Goal: Information Seeking & Learning: Find specific fact

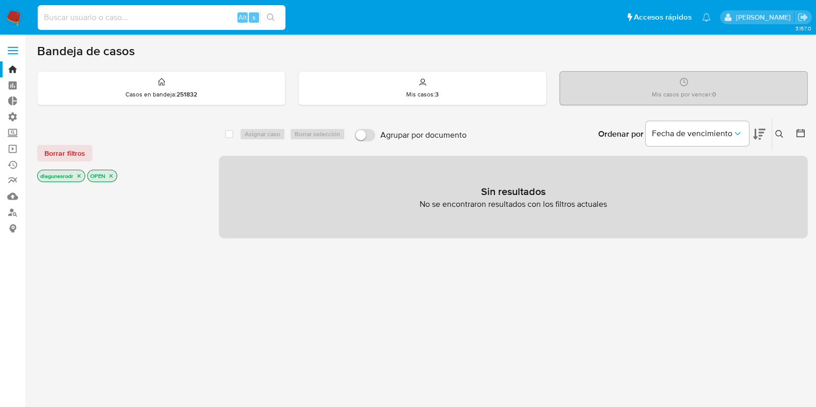
click at [96, 14] on input at bounding box center [162, 17] width 248 height 13
paste input "1310367535"
type input "1310367535"
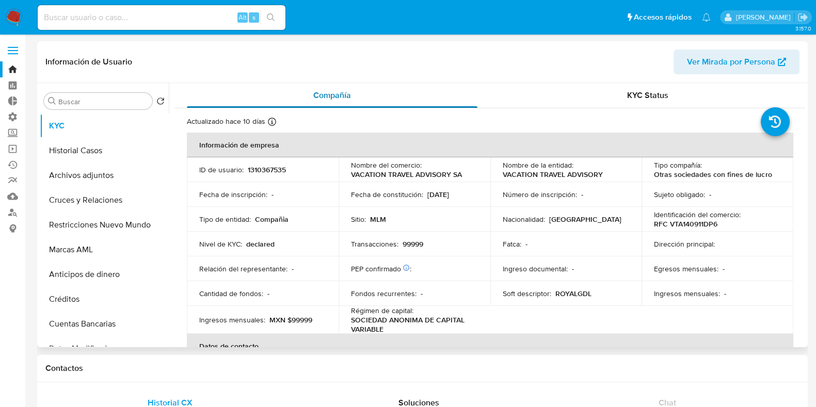
select select "10"
drag, startPoint x: 347, startPoint y: 172, endPoint x: 463, endPoint y: 172, distance: 115.6
click at [463, 172] on td "Nombre del comercio : VACATION TRAVEL ADVISORY SA" at bounding box center [415, 169] width 152 height 25
copy p "VACATION TRAVEL ADVISORY SA"
click at [766, 64] on span "Ver Mirada por Persona" at bounding box center [731, 62] width 88 height 25
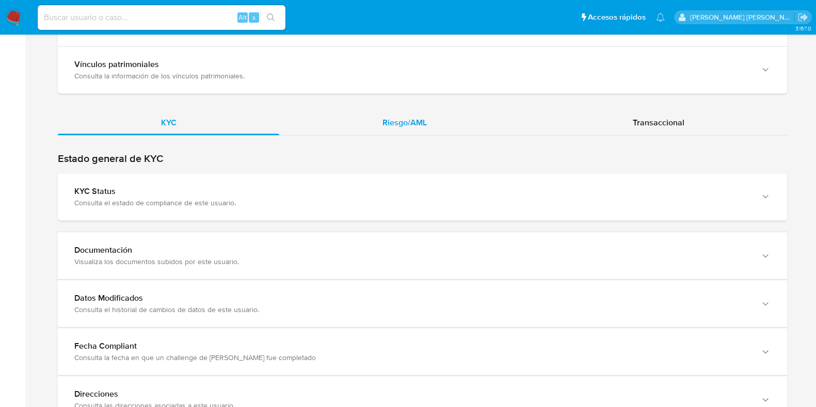
scroll to position [1021, 0]
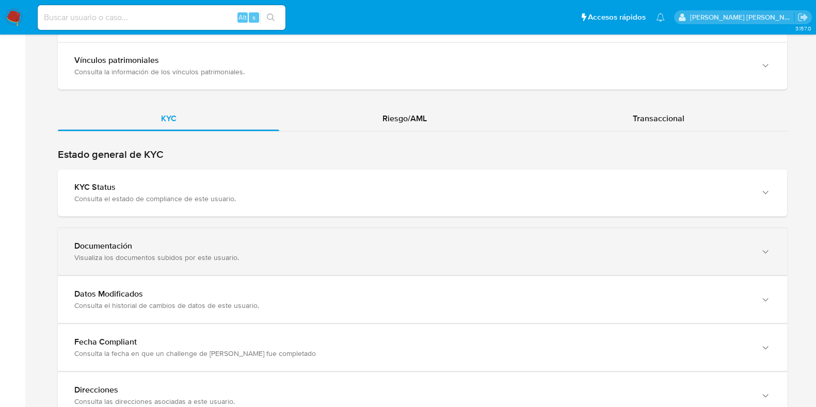
click at [337, 241] on div "Documentación" at bounding box center [411, 246] width 675 height 10
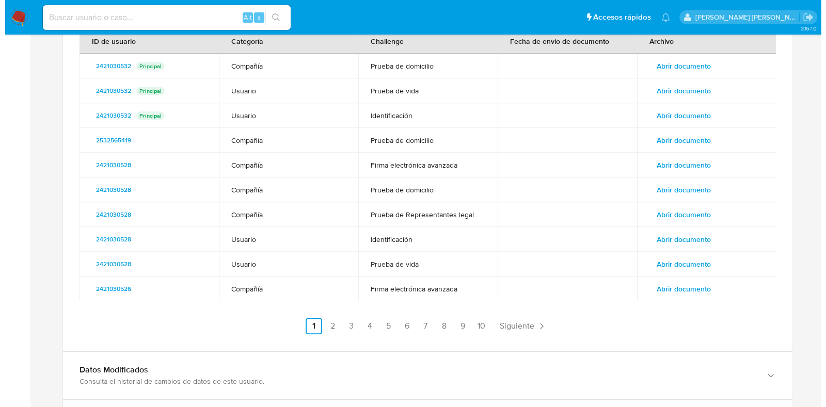
scroll to position [1276, 0]
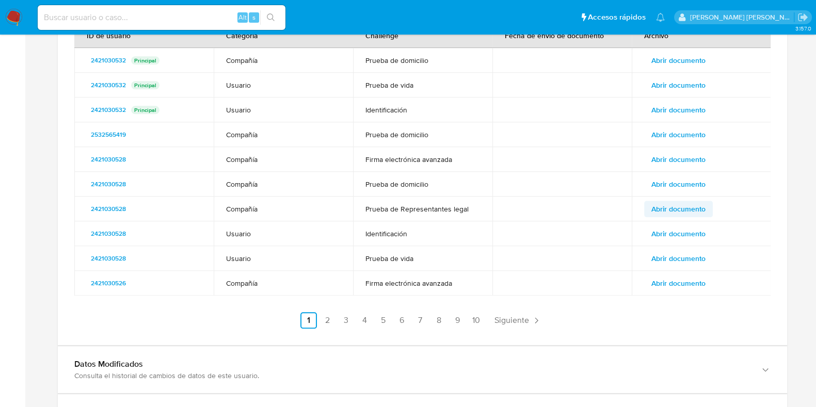
click at [698, 202] on span "Abrir documento" at bounding box center [678, 209] width 54 height 14
